Goal: Communication & Community: Participate in discussion

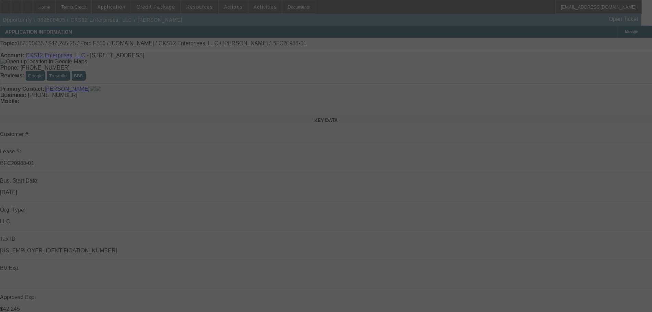
select select "0"
select select "2"
select select "0.1"
select select "4"
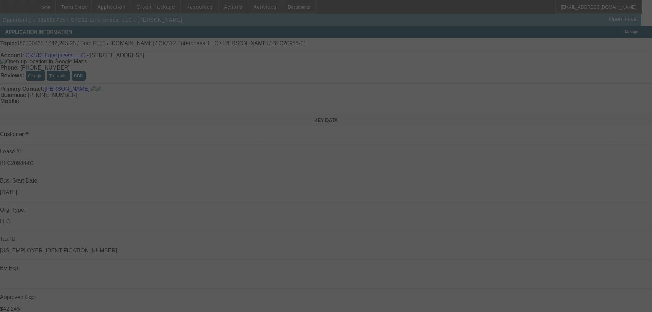
select select "0"
select select "2"
select select "0.1"
select select "4"
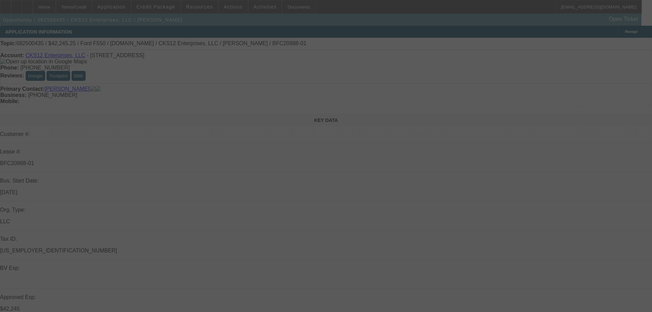
select select "0.15"
select select "2"
select select "0.1"
select select "4"
select select "0"
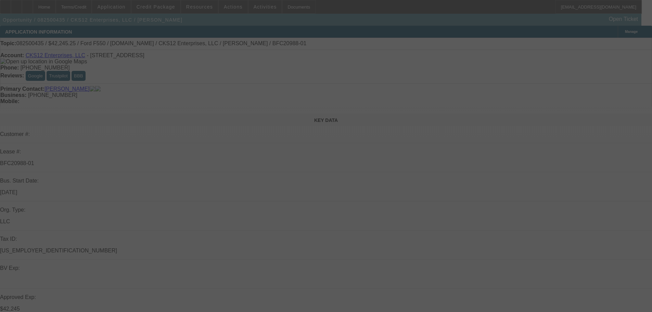
select select "2"
select select "0.1"
select select "4"
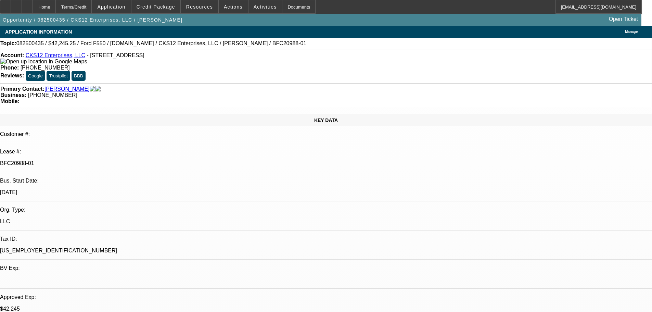
click at [282, 4] on div "Documents" at bounding box center [299, 7] width 34 height 14
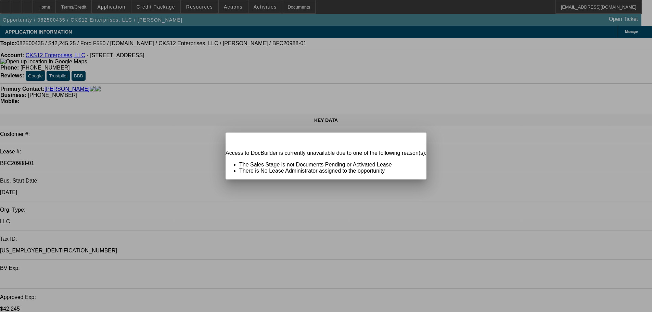
click at [413, 140] on span "Close" at bounding box center [417, 138] width 9 height 4
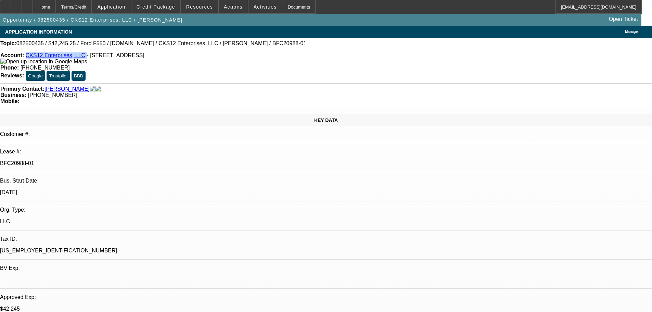
drag, startPoint x: 80, startPoint y: 58, endPoint x: 31, endPoint y: 56, distance: 48.9
click at [31, 56] on div "Account: CKS12 Enterprises, LLC - [STREET_ADDRESS]" at bounding box center [325, 58] width 651 height 12
copy div "CKS12 Enterprises, LLC"
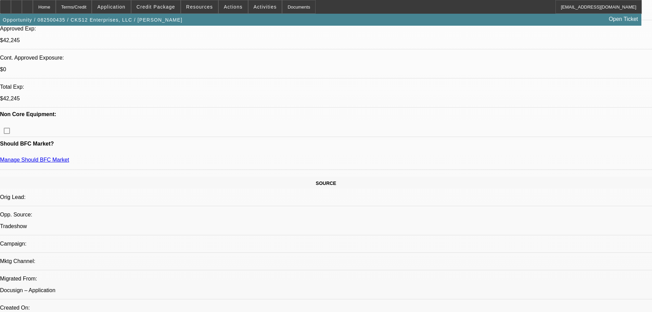
scroll to position [342, 0]
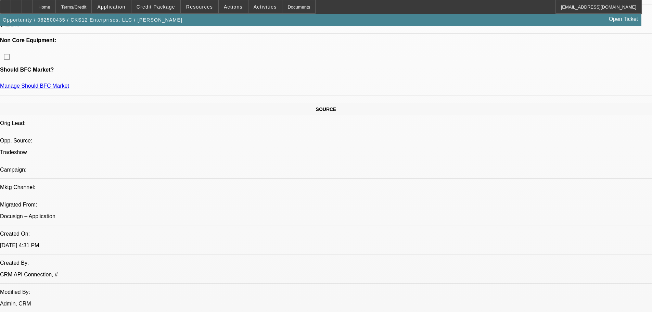
scroll to position [1597, 0]
